Goal: Task Accomplishment & Management: Use online tool/utility

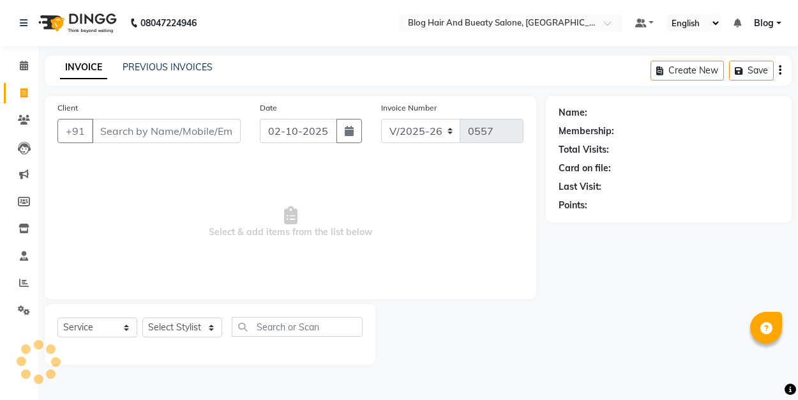
select select "8741"
select select "service"
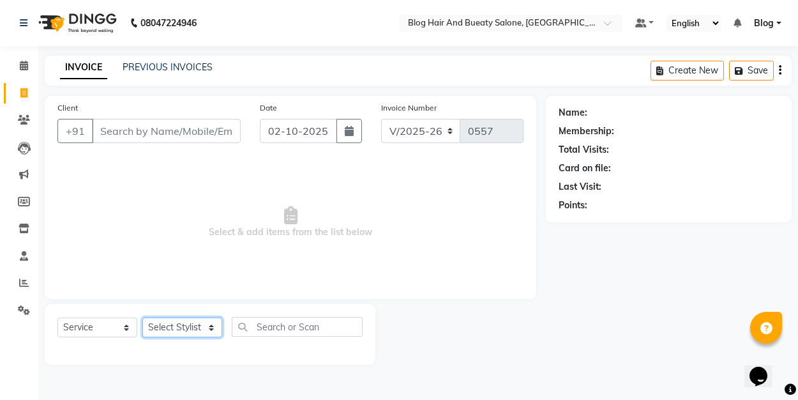
click at [211, 327] on select "Select Stylist ALI Blog [PERSON_NAME] sameer [PERSON_NAME]" at bounding box center [182, 327] width 80 height 20
select select "91866"
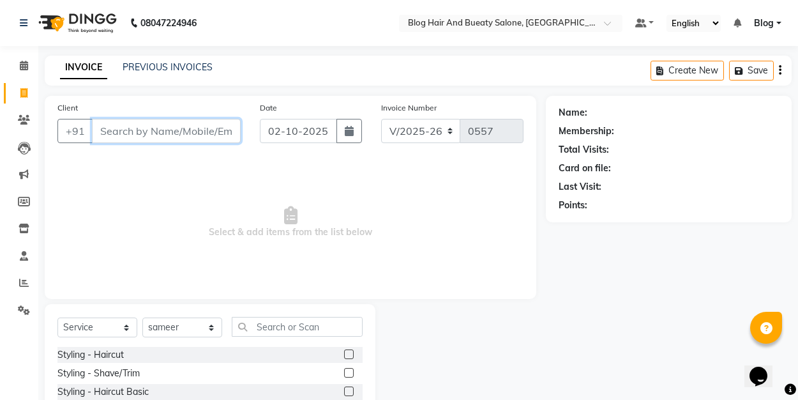
click at [183, 134] on input "Client" at bounding box center [166, 131] width 149 height 24
type input "9434117498"
click at [204, 135] on span "Add Client" at bounding box center [208, 131] width 50 height 13
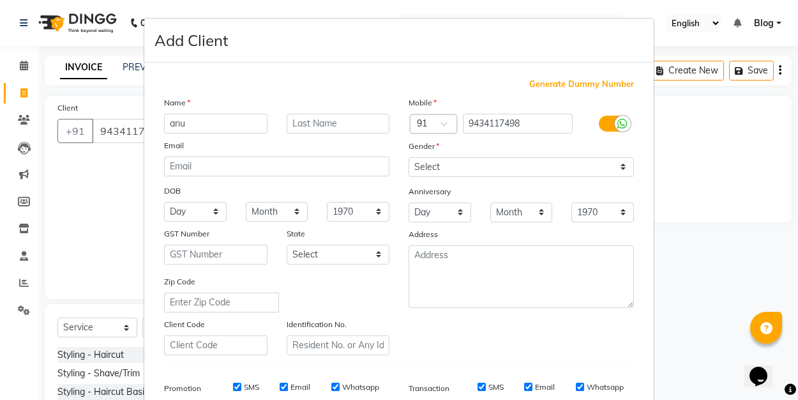
type input "anu"
select select "[DEMOGRAPHIC_DATA]"
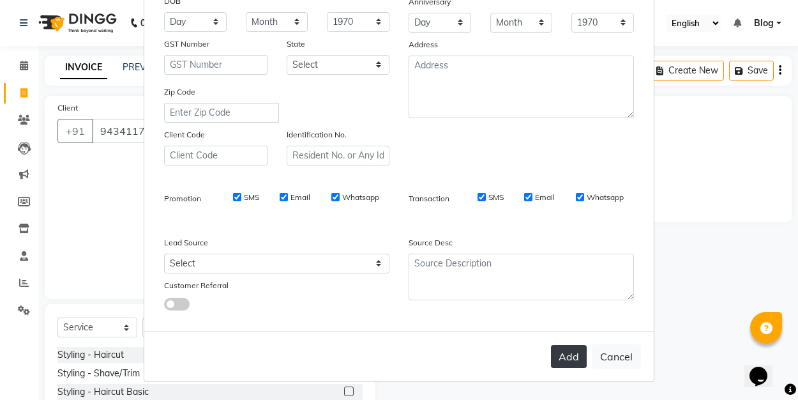
scroll to position [189, 0]
click at [571, 356] on button "Add" at bounding box center [569, 357] width 36 height 23
select select
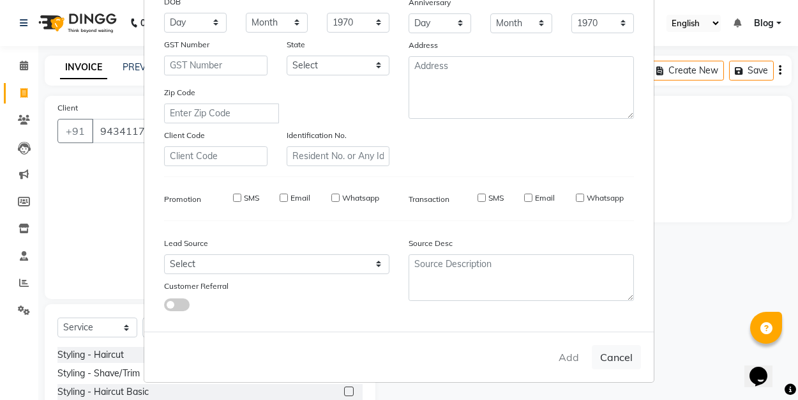
select select
checkbox input "false"
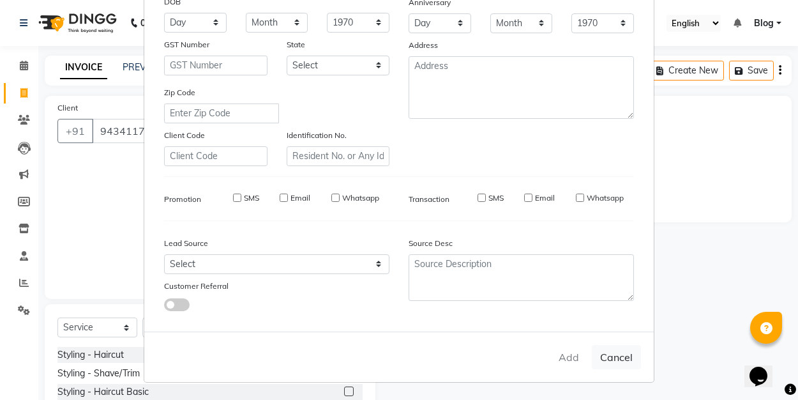
checkbox input "false"
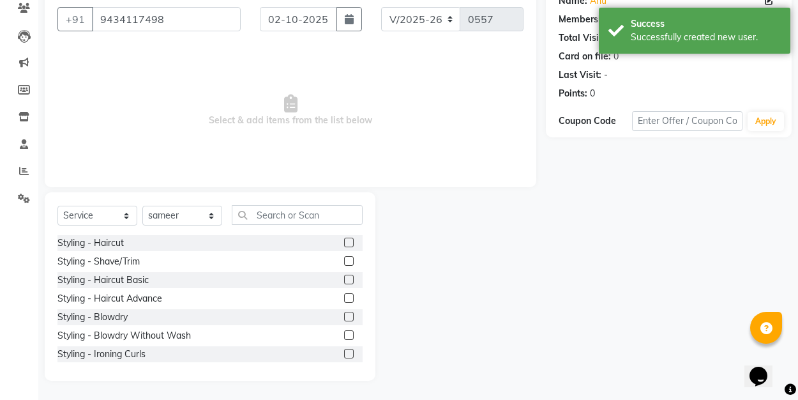
scroll to position [112, 0]
click at [351, 296] on label at bounding box center [349, 298] width 10 height 10
click at [351, 296] on input "checkbox" at bounding box center [348, 298] width 8 height 8
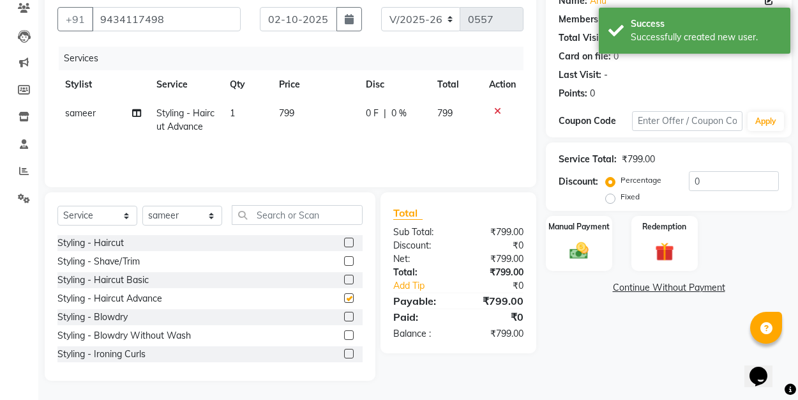
checkbox input "false"
click at [621, 197] on label "Fixed" at bounding box center [630, 196] width 19 height 11
click at [609, 197] on input "Fixed" at bounding box center [613, 196] width 9 height 9
radio input "true"
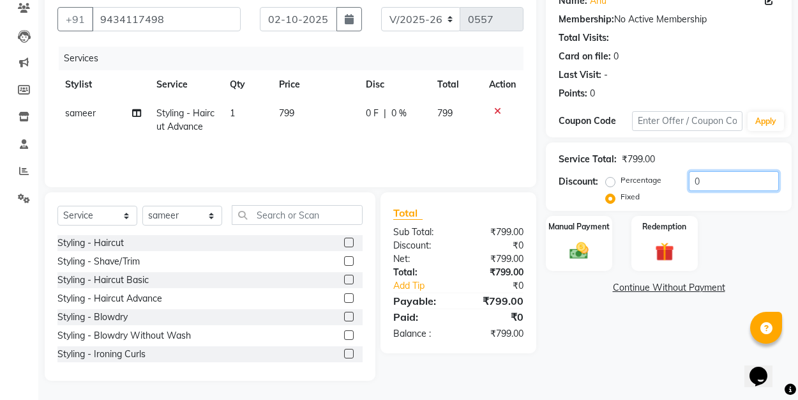
click at [704, 181] on input "0" at bounding box center [734, 181] width 90 height 20
type input "150"
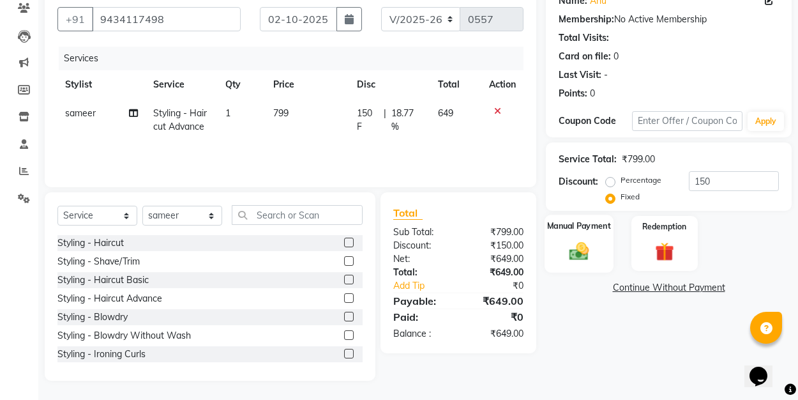
click at [591, 249] on img at bounding box center [579, 251] width 32 height 22
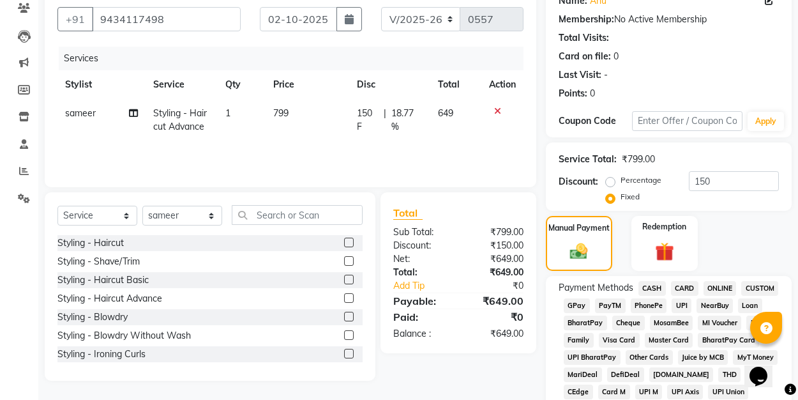
click at [678, 304] on span "UPI" at bounding box center [682, 305] width 20 height 15
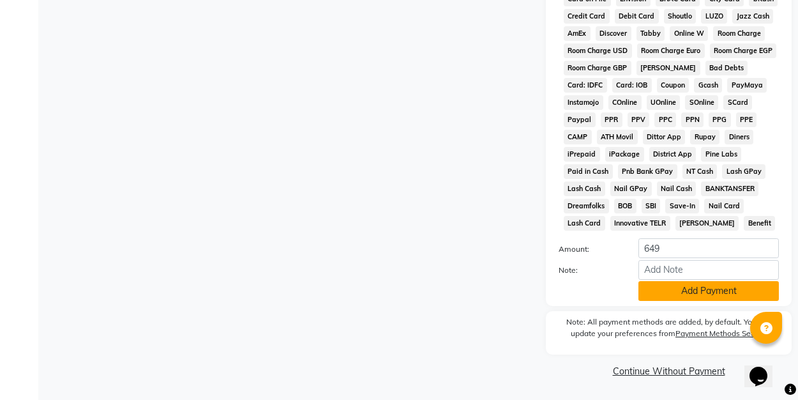
scroll to position [607, 0]
click at [673, 293] on button "Add Payment" at bounding box center [709, 292] width 141 height 20
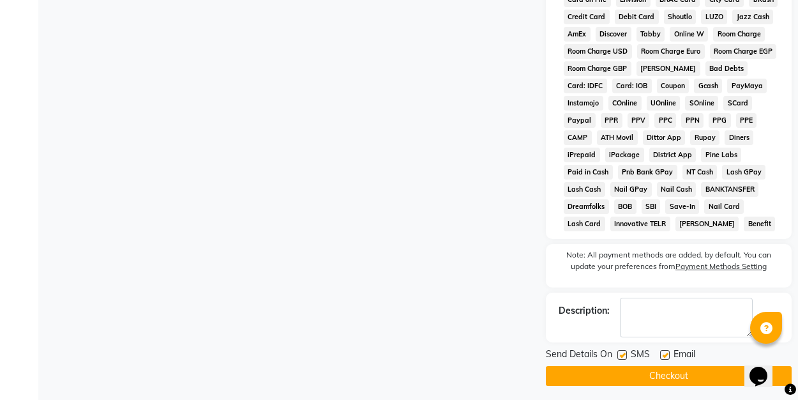
click at [665, 354] on label at bounding box center [665, 355] width 10 height 10
click at [665, 354] on input "checkbox" at bounding box center [664, 355] width 8 height 8
checkbox input "false"
click at [653, 380] on button "Checkout" at bounding box center [669, 376] width 246 height 20
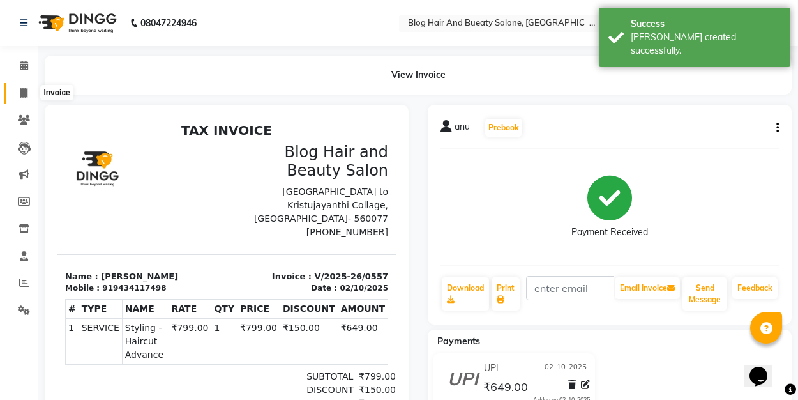
click at [20, 95] on icon at bounding box center [23, 93] width 7 height 10
select select "8741"
select select "service"
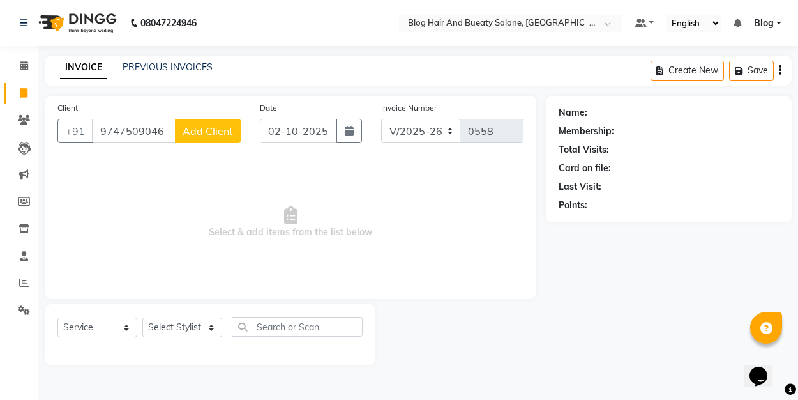
type input "9747509046"
click at [194, 131] on span "Add Client" at bounding box center [208, 131] width 50 height 13
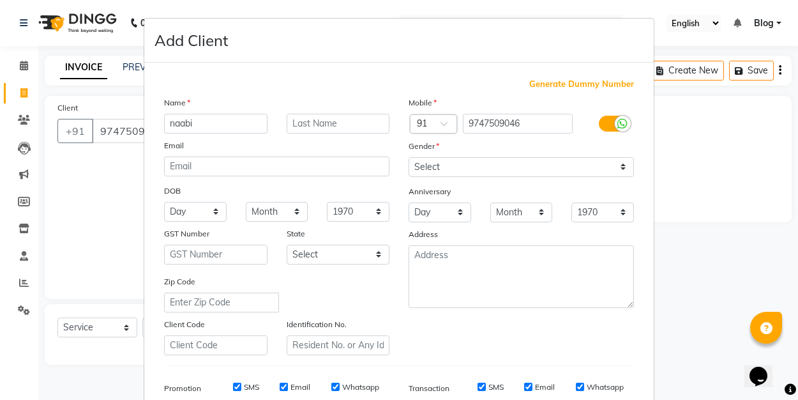
type input "naabi"
select select "[DEMOGRAPHIC_DATA]"
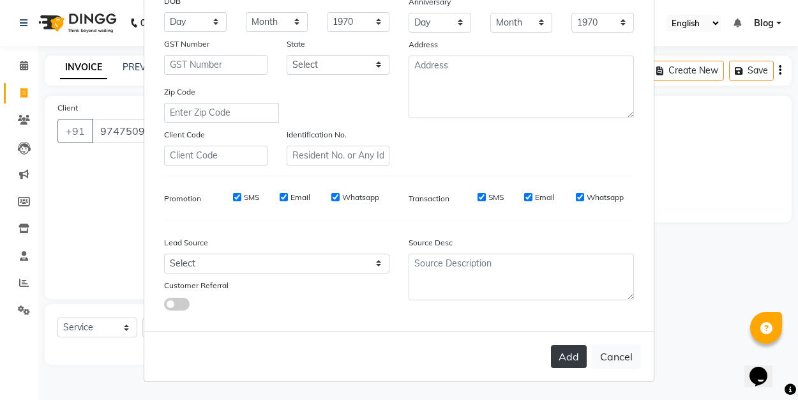
scroll to position [189, 0]
click at [575, 355] on button "Add" at bounding box center [569, 357] width 36 height 23
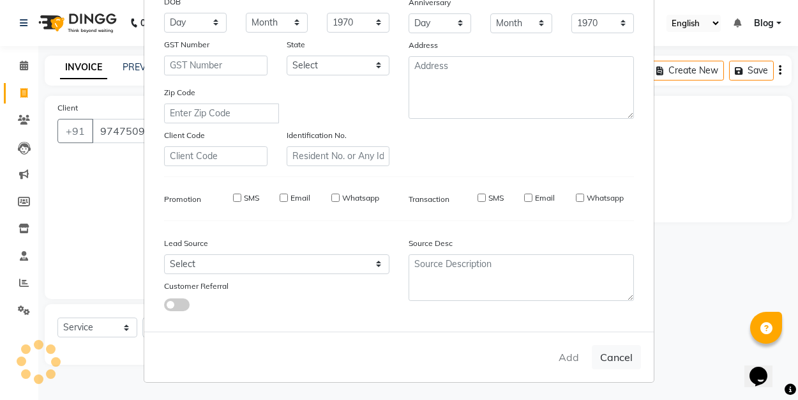
select select
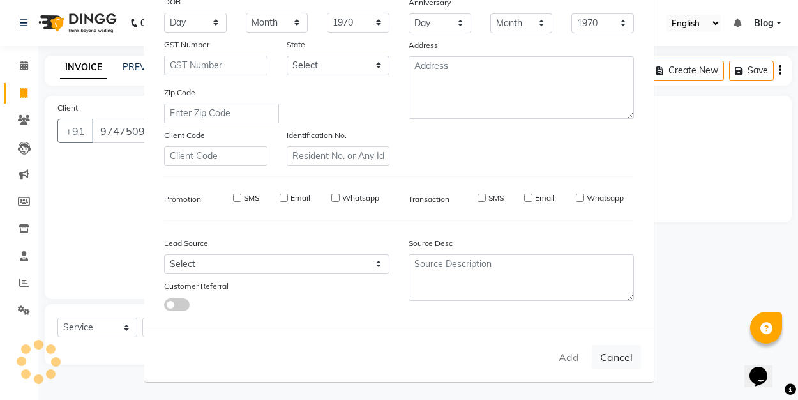
select select
checkbox input "false"
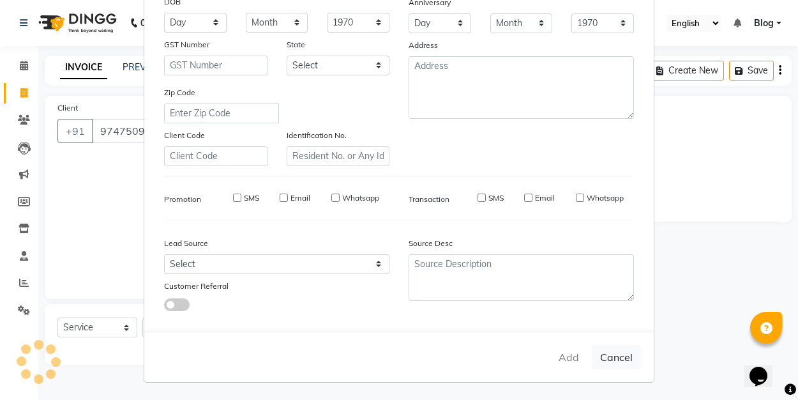
checkbox input "false"
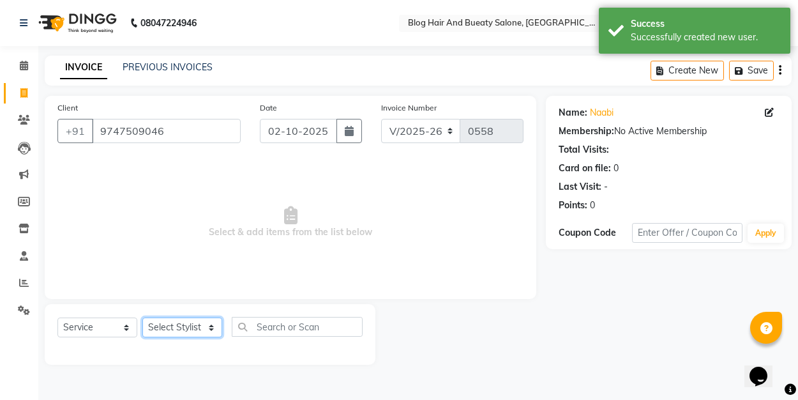
select select "89036"
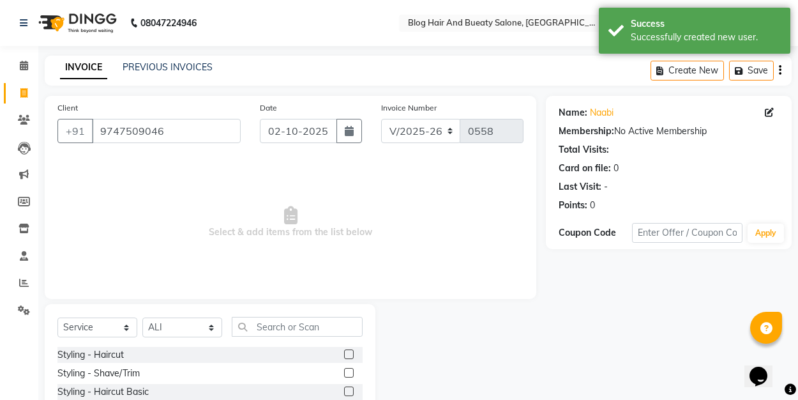
click at [351, 353] on label at bounding box center [349, 354] width 10 height 10
click at [351, 353] on input "checkbox" at bounding box center [348, 355] width 8 height 8
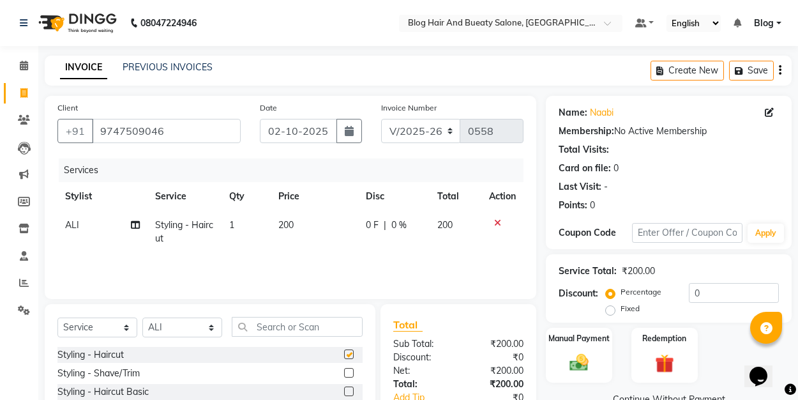
checkbox input "false"
click at [583, 363] on img at bounding box center [579, 362] width 32 height 22
click at [621, 309] on label "Fixed" at bounding box center [630, 308] width 19 height 11
click at [611, 309] on input "Fixed" at bounding box center [613, 308] width 9 height 9
radio input "true"
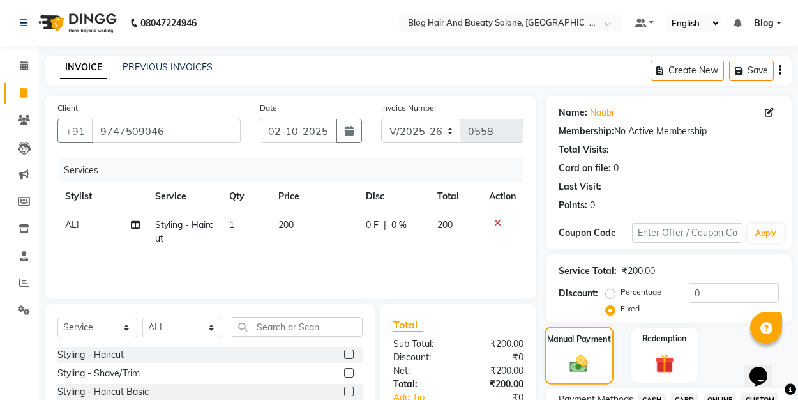
click at [579, 353] on img at bounding box center [580, 363] width 30 height 21
click at [701, 291] on input "0" at bounding box center [734, 293] width 90 height 20
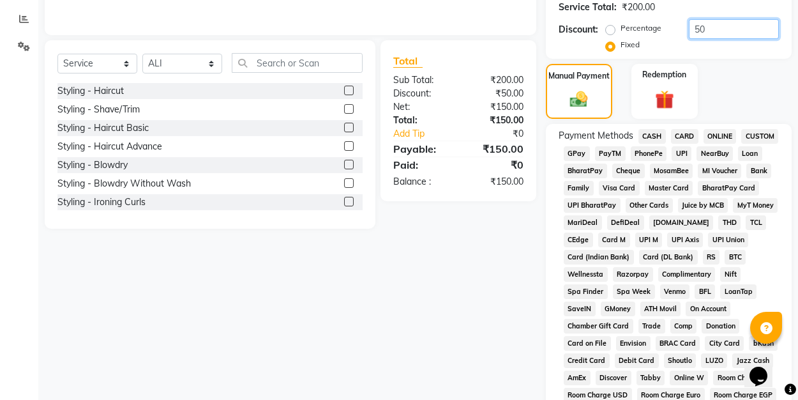
scroll to position [260, 0]
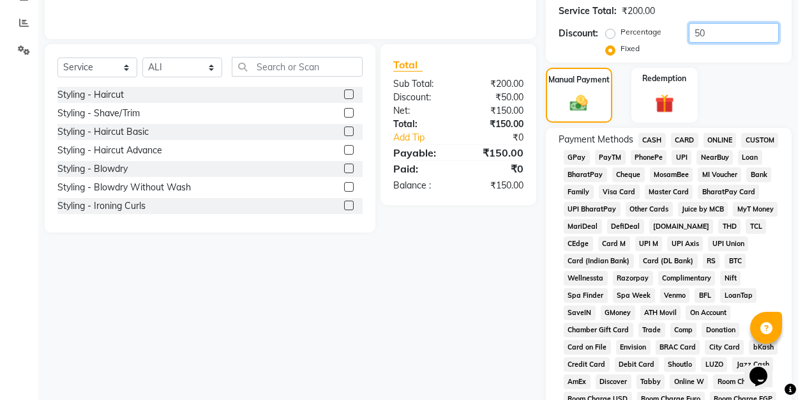
type input "50"
click at [678, 159] on span "UPI" at bounding box center [682, 157] width 20 height 15
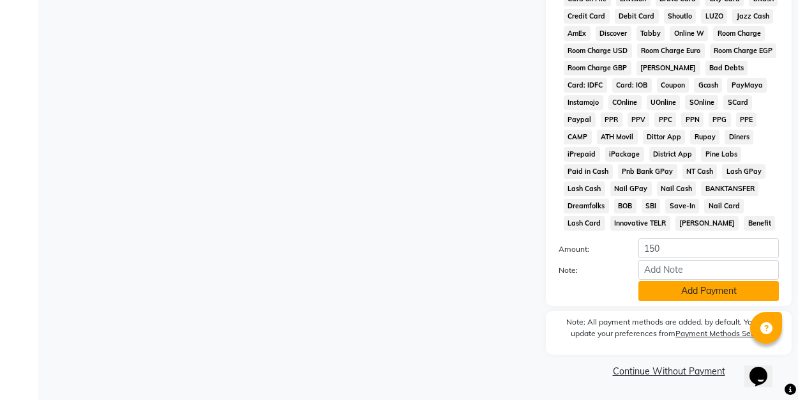
scroll to position [607, 0]
click at [664, 294] on button "Add Payment" at bounding box center [709, 292] width 141 height 20
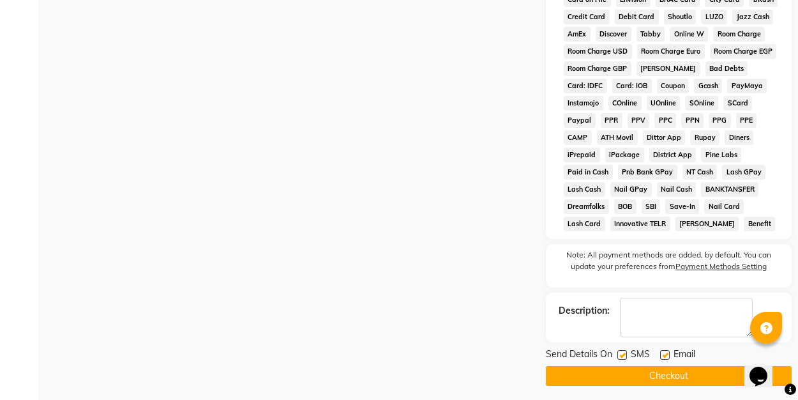
click at [666, 352] on label at bounding box center [665, 355] width 10 height 10
click at [666, 352] on input "checkbox" at bounding box center [664, 355] width 8 height 8
checkbox input "false"
click at [657, 376] on button "Checkout" at bounding box center [669, 376] width 246 height 20
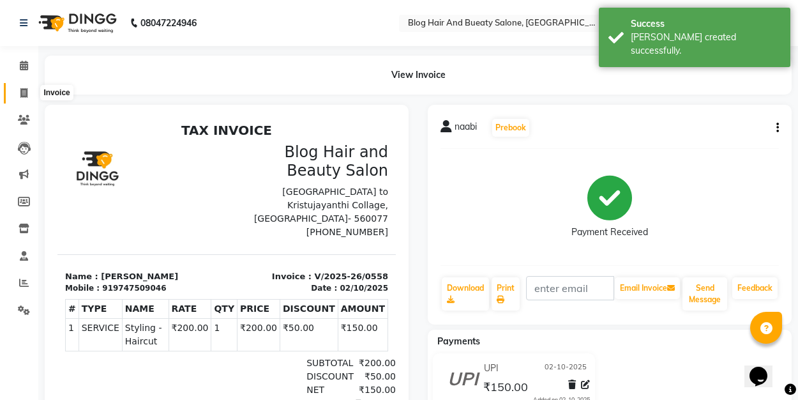
click at [26, 91] on icon at bounding box center [23, 93] width 7 height 10
select select "8741"
select select "service"
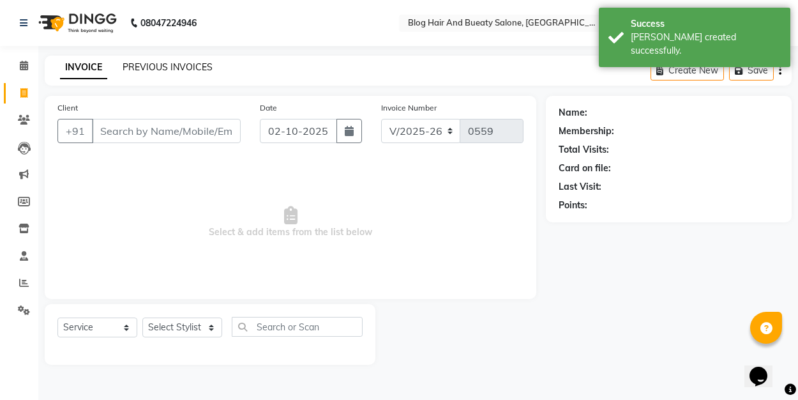
click at [159, 66] on link "PREVIOUS INVOICES" at bounding box center [168, 66] width 90 height 11
